Goal: Task Accomplishment & Management: Use online tool/utility

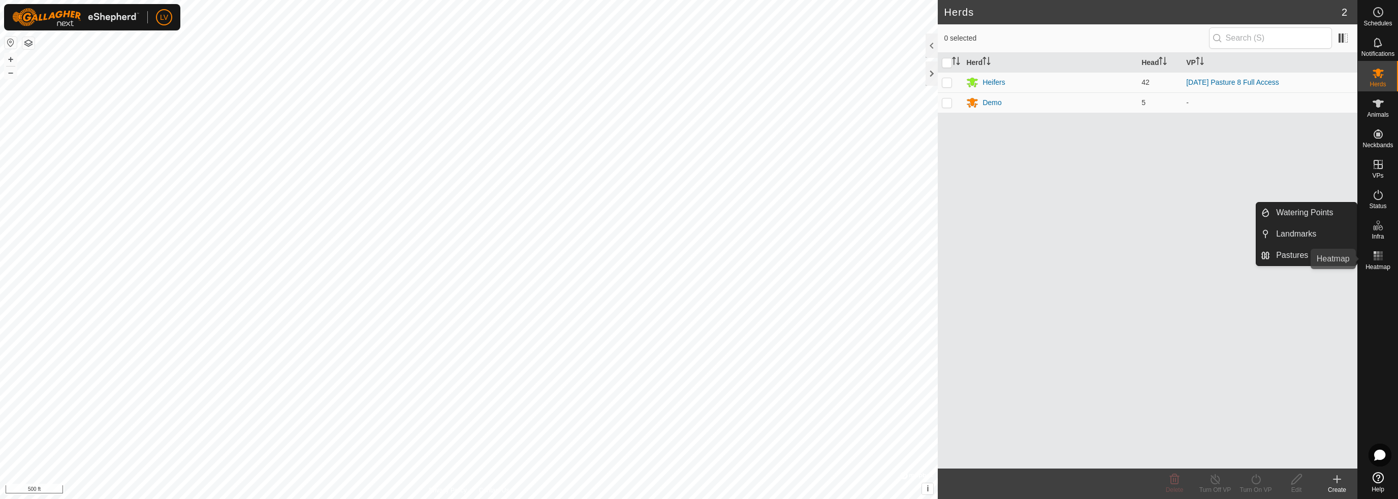
click at [1387, 256] on div "Heatmap" at bounding box center [1378, 259] width 40 height 30
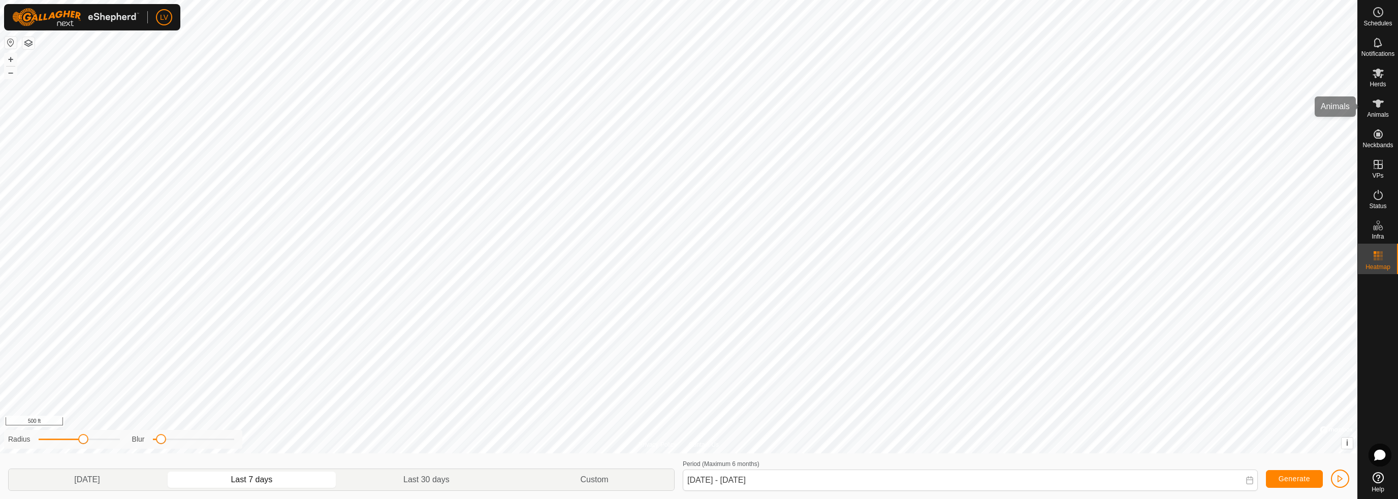
click at [1380, 112] on span "Animals" at bounding box center [1378, 115] width 22 height 6
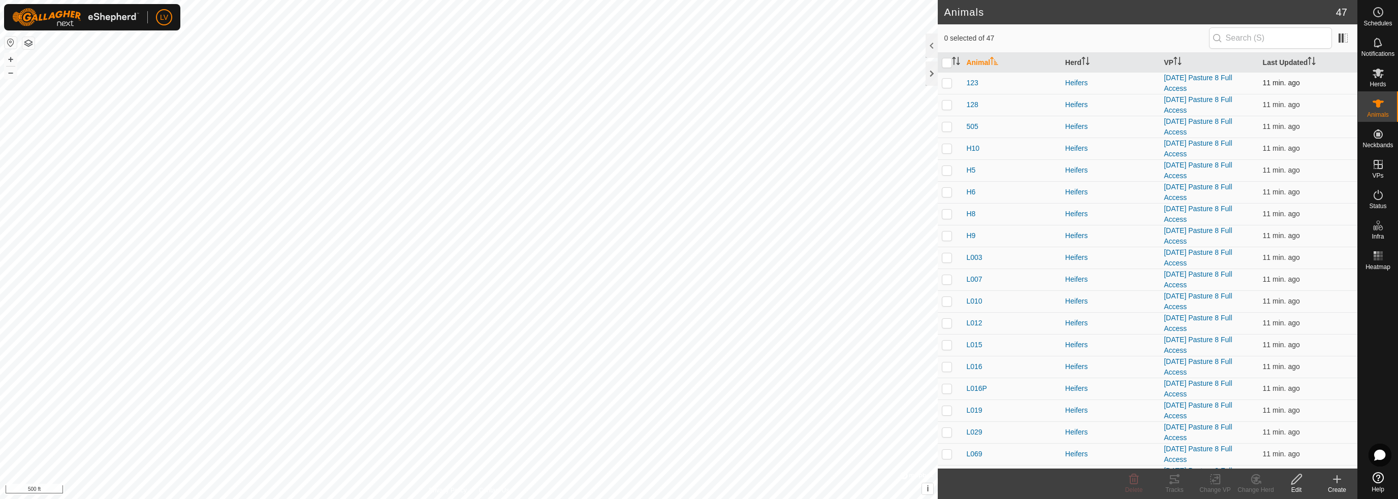
click at [949, 81] on p-checkbox at bounding box center [947, 83] width 10 height 8
checkbox input "true"
click at [947, 103] on p-checkbox at bounding box center [947, 105] width 10 height 8
checkbox input "true"
click at [946, 129] on p-checkbox at bounding box center [947, 126] width 10 height 8
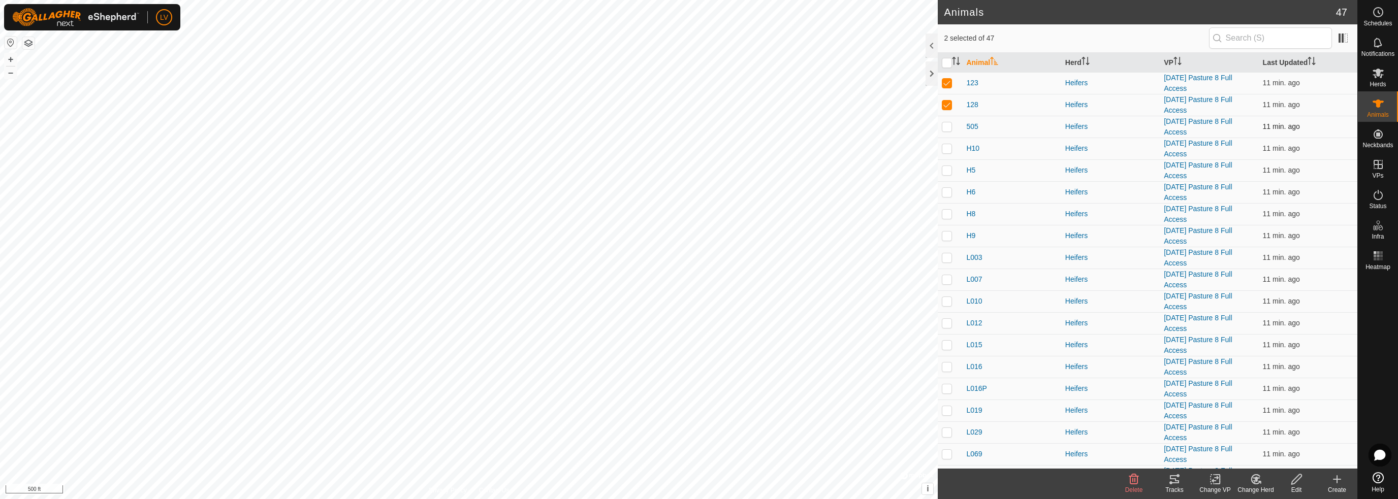
checkbox input "true"
click at [949, 149] on p-checkbox at bounding box center [947, 148] width 10 height 8
checkbox input "true"
click at [947, 166] on p-checkbox at bounding box center [947, 170] width 10 height 8
checkbox input "true"
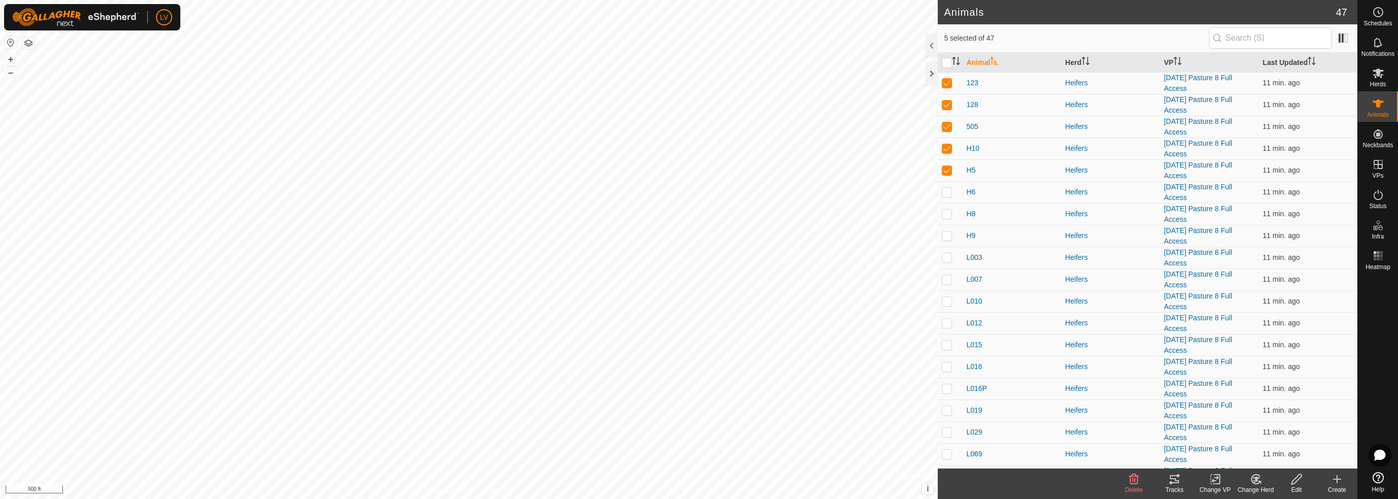
click at [1182, 491] on div "Tracks" at bounding box center [1174, 490] width 41 height 9
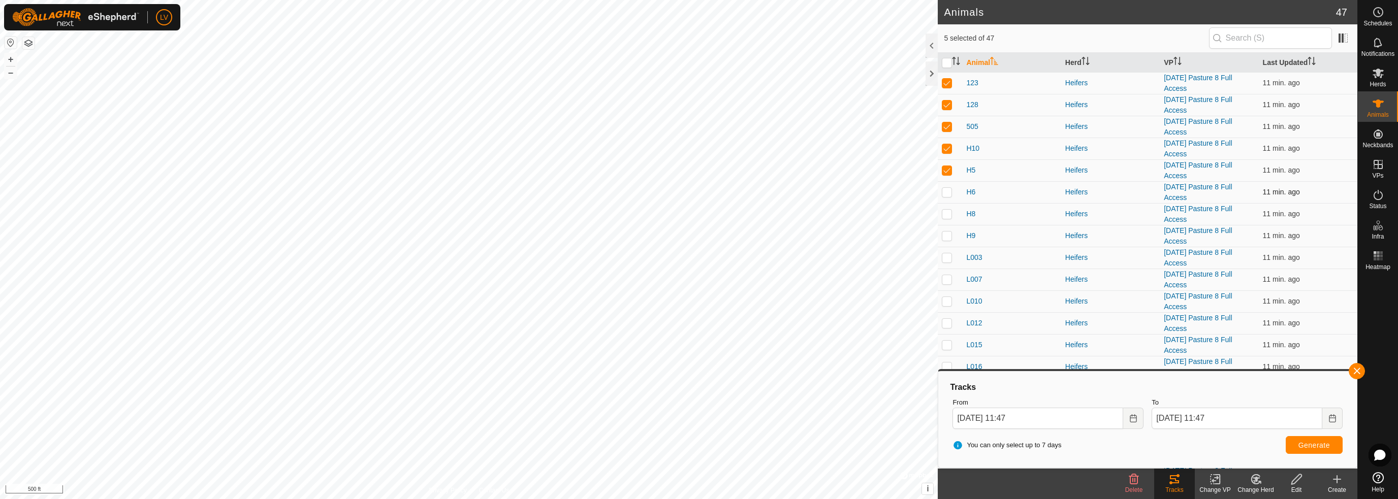
click at [949, 191] on p-checkbox at bounding box center [947, 192] width 10 height 8
checkbox input "true"
click at [949, 213] on p-checkbox at bounding box center [947, 214] width 10 height 8
checkbox input "true"
click at [950, 232] on p-checkbox at bounding box center [947, 236] width 10 height 8
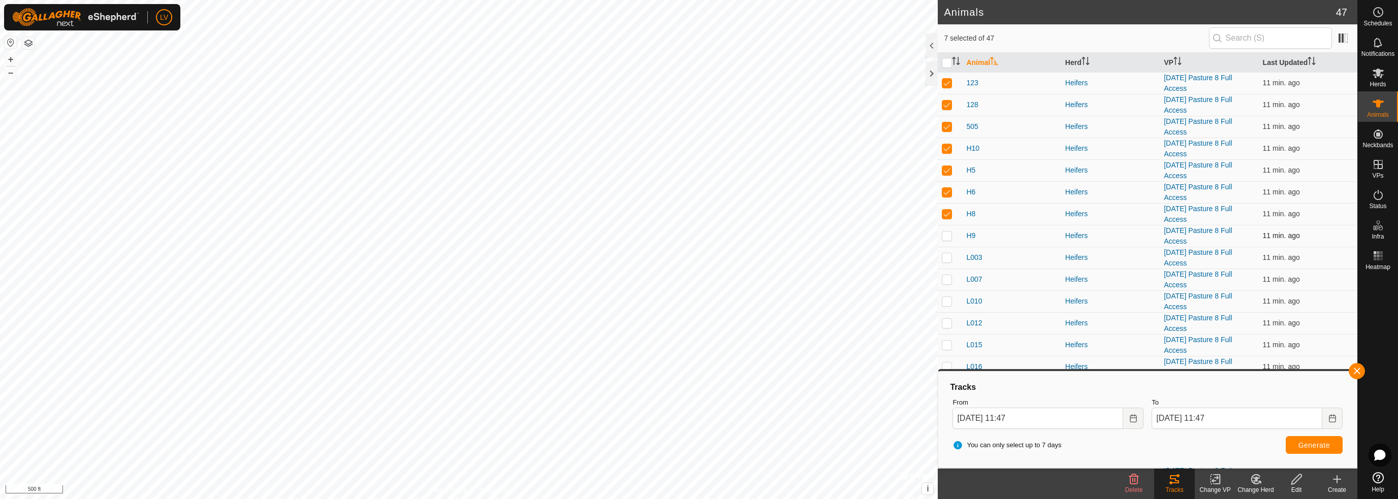
checkbox input "true"
click at [949, 254] on p-checkbox at bounding box center [947, 258] width 10 height 8
checkbox input "true"
click at [1140, 421] on button "Choose Date" at bounding box center [1133, 418] width 20 height 21
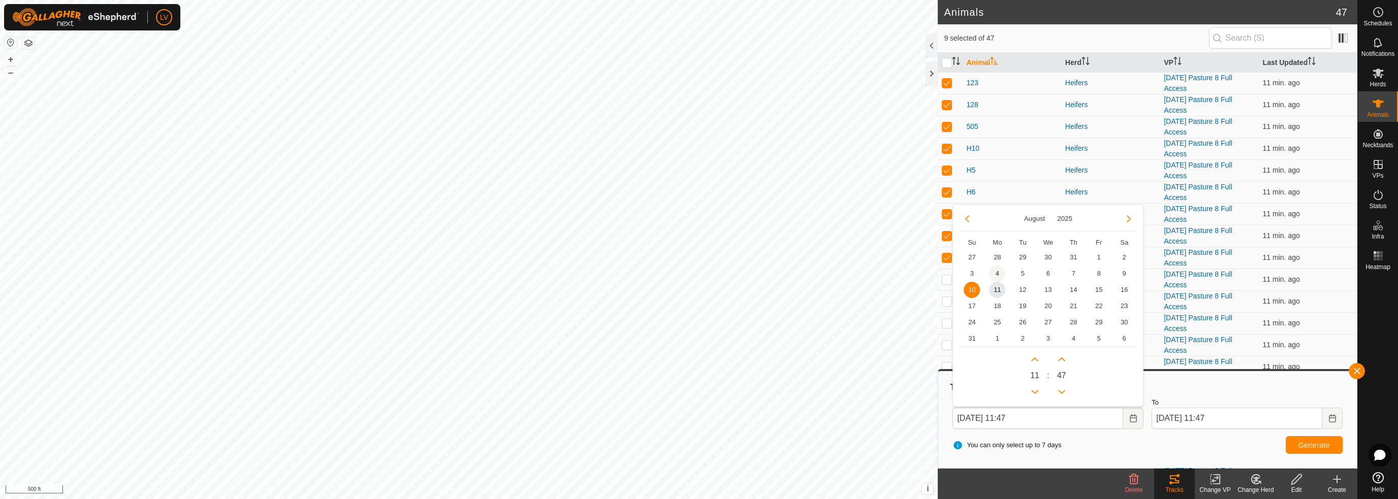
click at [1000, 277] on span "4" at bounding box center [997, 274] width 16 height 16
type input "[DATE] 11:47"
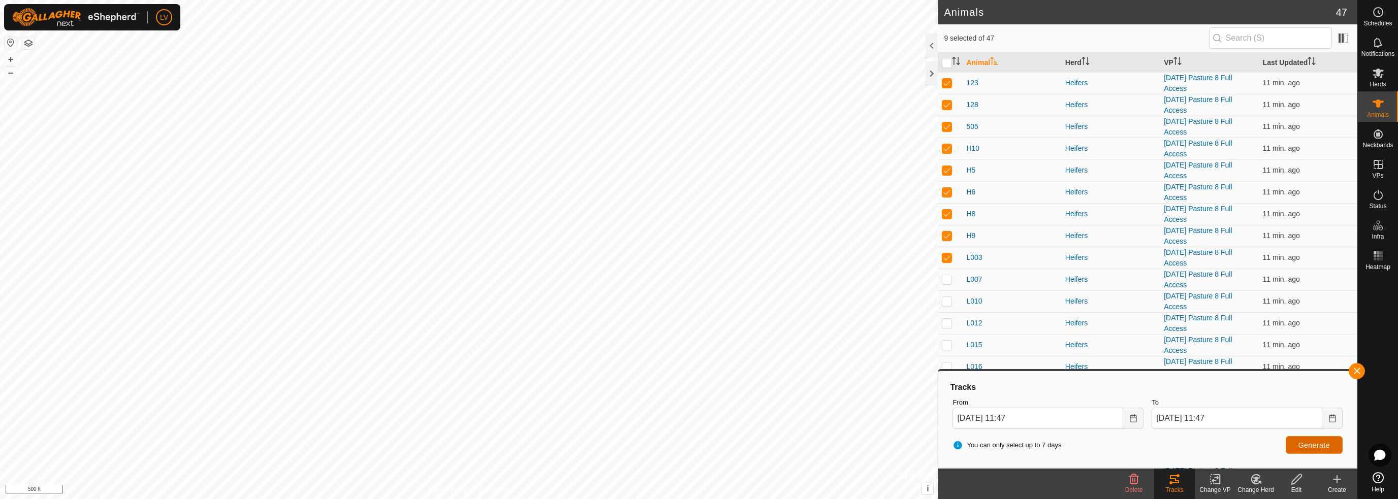
click at [1322, 450] on button "Generate" at bounding box center [1314, 445] width 57 height 18
click at [1385, 256] on es-heatmap-svg-icon at bounding box center [1378, 256] width 18 height 16
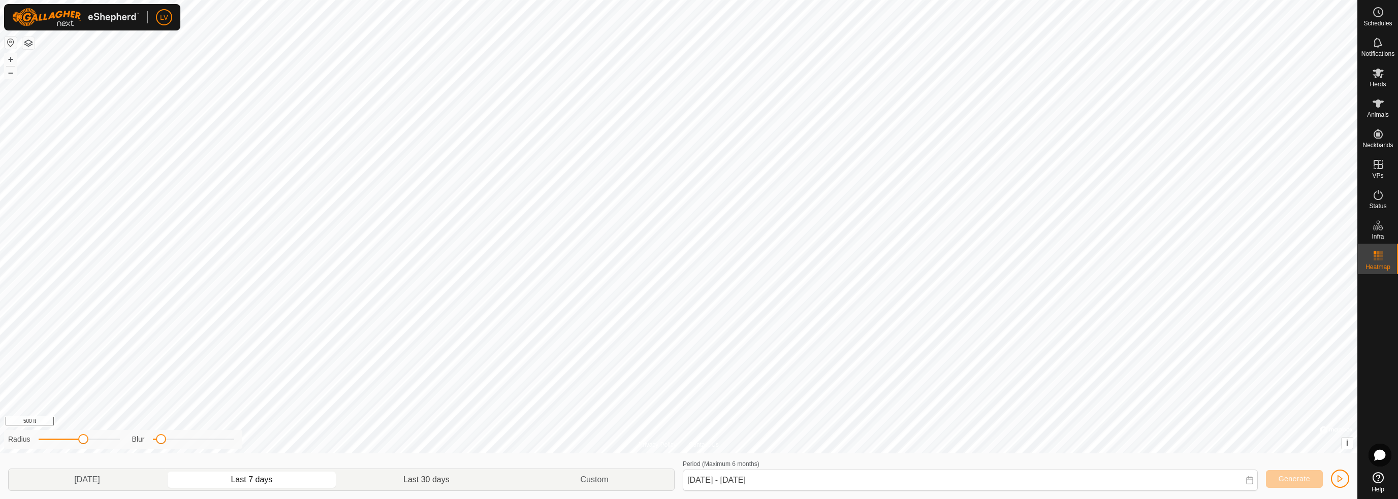
click at [418, 475] on p-togglebutton "Last 30 days" at bounding box center [426, 479] width 177 height 21
click at [803, 491] on div "Privacy Policy Contact Us + – ⇧ i © Mapbox , © OpenStreetMap , Improve this map…" at bounding box center [679, 249] width 1358 height 499
click at [133, 479] on p-togglebutton "[DATE]" at bounding box center [87, 479] width 157 height 21
type input "[DATE] - [DATE]"
